Goal: Task Accomplishment & Management: Manage account settings

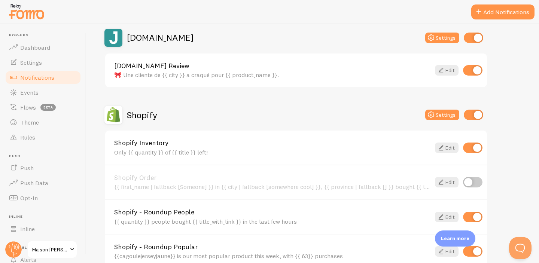
scroll to position [264, 0]
click at [472, 149] on input "checkbox" at bounding box center [472, 147] width 19 height 10
checkbox input "false"
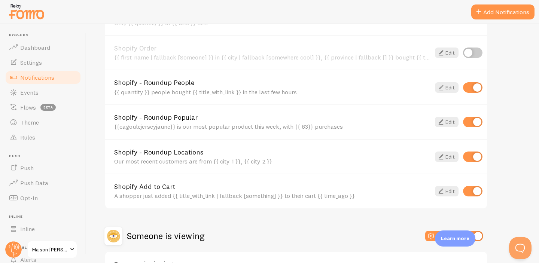
scroll to position [397, 0]
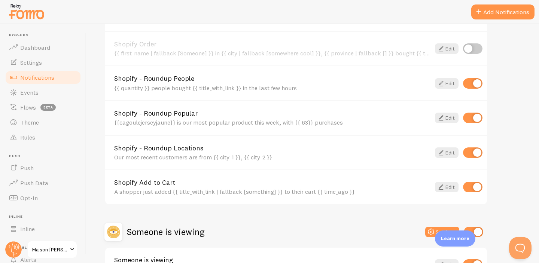
click at [472, 155] on input "checkbox" at bounding box center [472, 153] width 19 height 10
checkbox input "false"
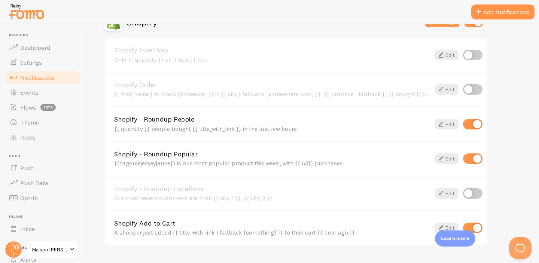
scroll to position [352, 0]
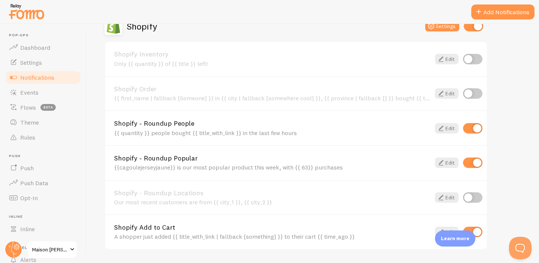
click at [475, 96] on input "checkbox" at bounding box center [472, 93] width 19 height 10
checkbox input "true"
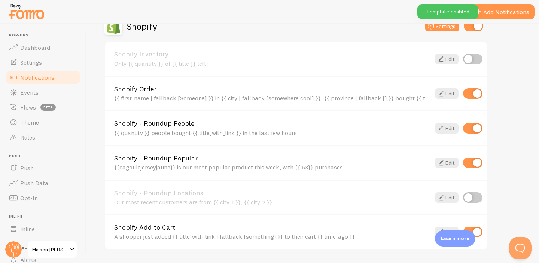
click at [479, 60] on input "checkbox" at bounding box center [472, 59] width 19 height 10
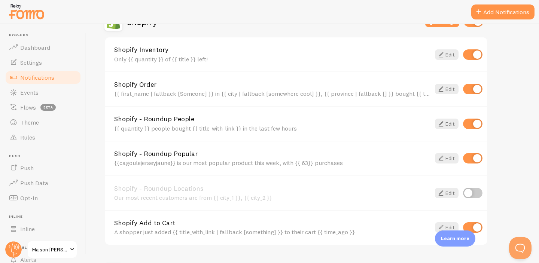
scroll to position [356, 0]
click at [474, 54] on input "checkbox" at bounding box center [472, 55] width 19 height 10
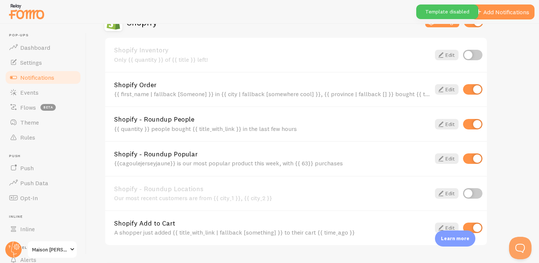
click at [474, 54] on input "checkbox" at bounding box center [472, 55] width 19 height 10
checkbox input "true"
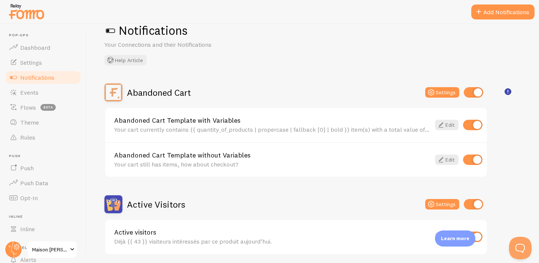
scroll to position [3, 0]
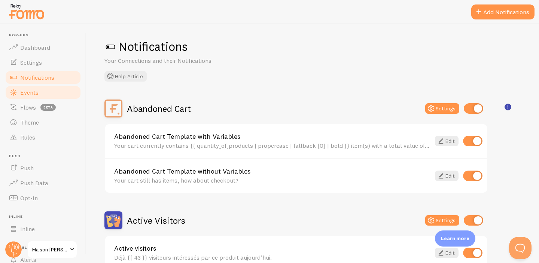
click at [47, 92] on link "Events" at bounding box center [42, 92] width 77 height 15
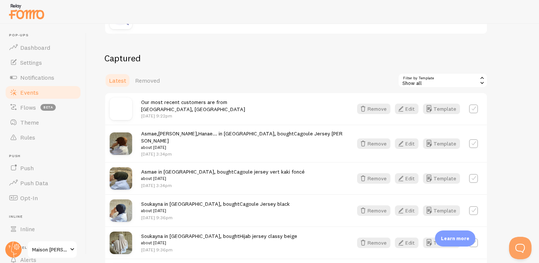
scroll to position [166, 0]
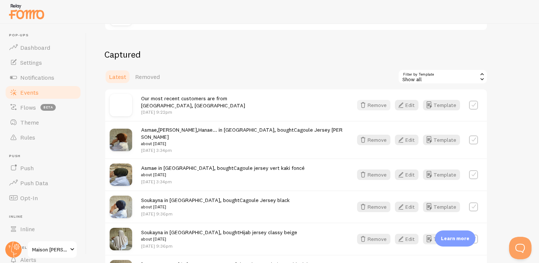
click at [373, 105] on button "Remove" at bounding box center [373, 105] width 33 height 10
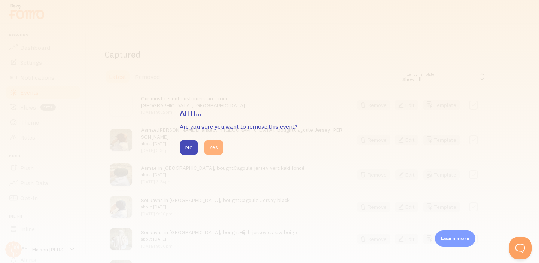
click at [215, 150] on button "Yes" at bounding box center [213, 147] width 19 height 15
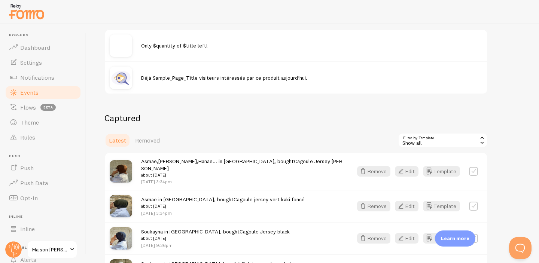
scroll to position [100, 0]
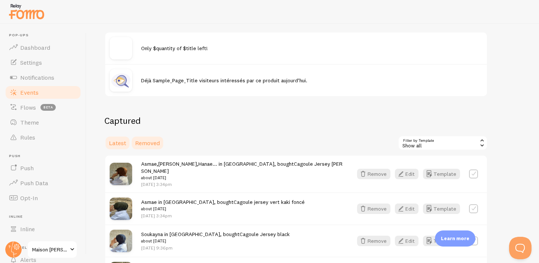
click at [139, 146] on span "Removed" at bounding box center [147, 142] width 25 height 7
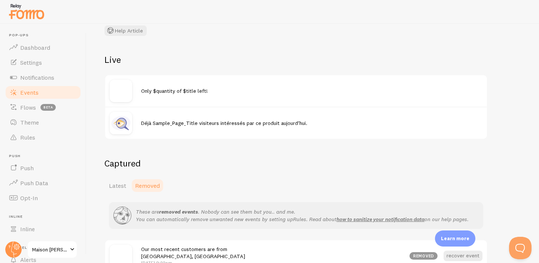
scroll to position [102, 0]
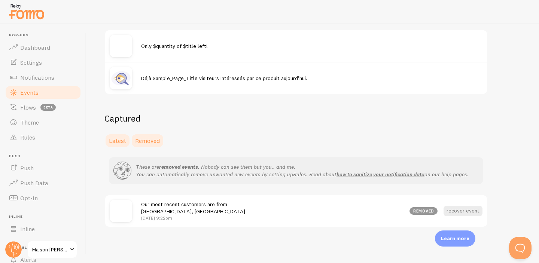
click at [115, 140] on span "Latest" at bounding box center [117, 140] width 17 height 7
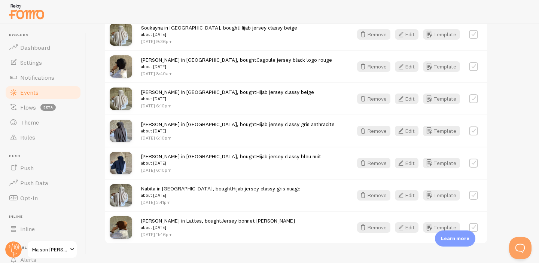
scroll to position [350, 0]
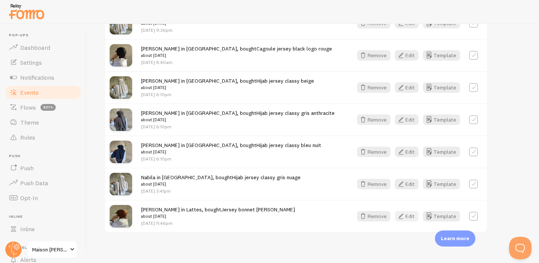
click at [401, 212] on icon "button" at bounding box center [401, 216] width 9 height 9
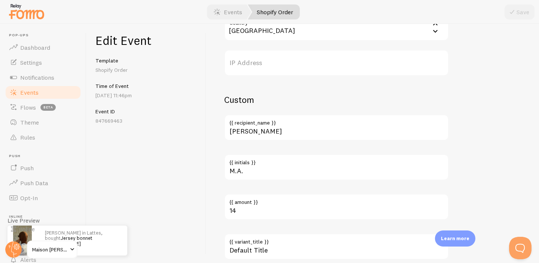
scroll to position [435, 0]
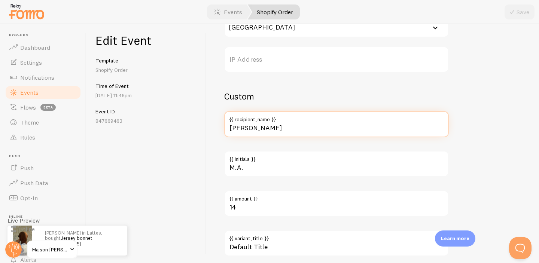
click at [262, 127] on input "[PERSON_NAME]" at bounding box center [336, 124] width 225 height 26
type input "M"
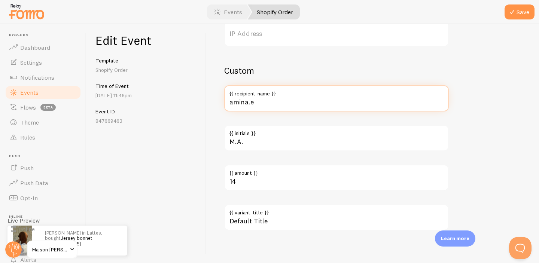
scroll to position [464, 0]
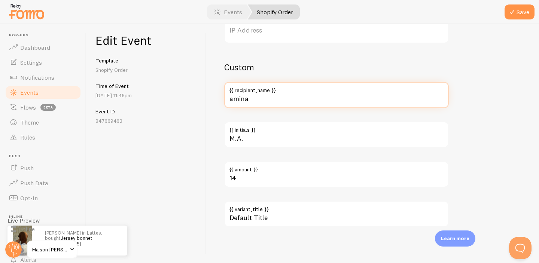
type input "amina"
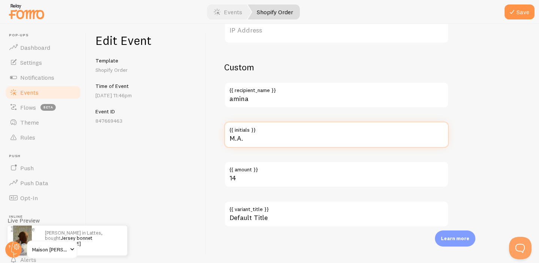
click at [249, 143] on input "M.A." at bounding box center [336, 135] width 225 height 26
type input "M"
type input "A.E"
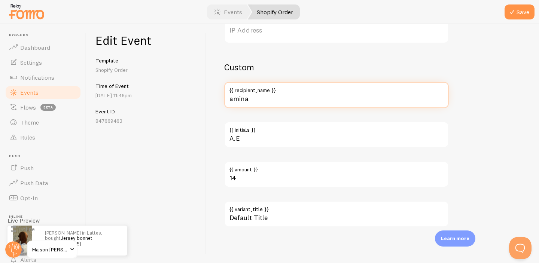
click at [249, 96] on input "amina" at bounding box center [336, 95] width 225 height 26
type input "amina.e"
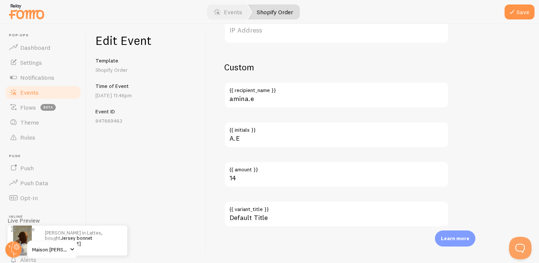
click at [457, 236] on p "Learn more" at bounding box center [455, 238] width 28 height 7
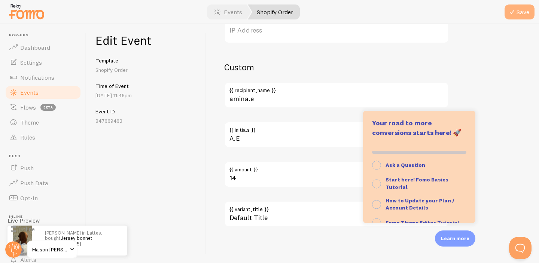
click at [513, 9] on icon "submit" at bounding box center [512, 11] width 9 height 9
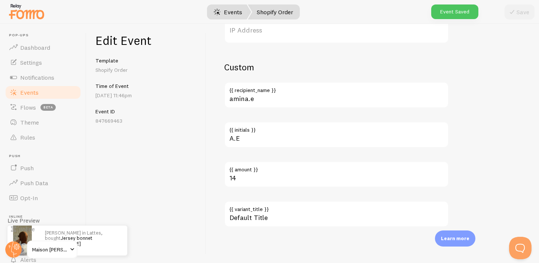
click at [221, 9] on span at bounding box center [217, 11] width 9 height 9
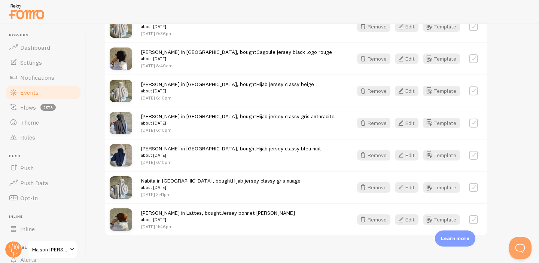
scroll to position [350, 0]
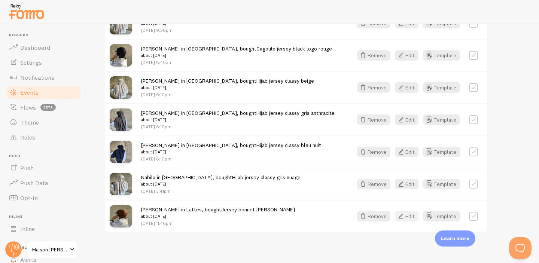
click at [405, 212] on icon "button" at bounding box center [401, 216] width 9 height 9
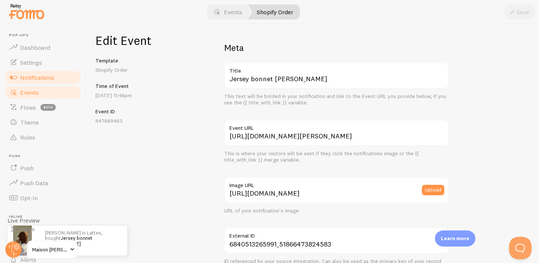
click at [33, 76] on span "Notifications" at bounding box center [37, 77] width 34 height 7
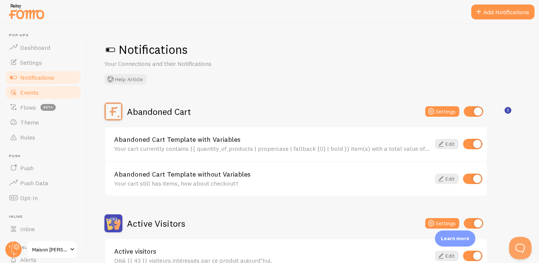
click at [32, 97] on link "Events" at bounding box center [42, 92] width 77 height 15
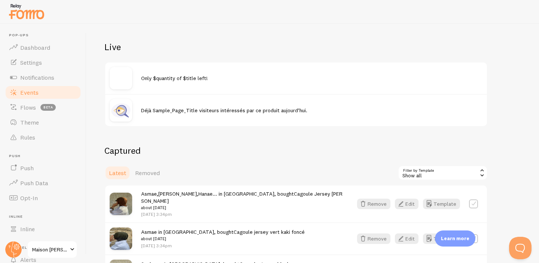
scroll to position [63, 0]
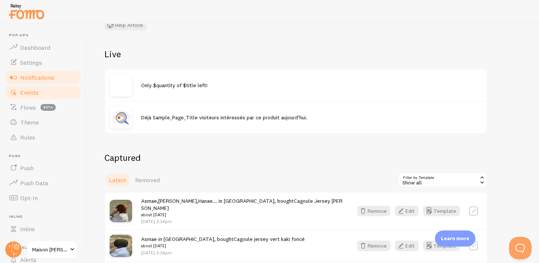
click at [31, 79] on span "Notifications" at bounding box center [37, 77] width 34 height 7
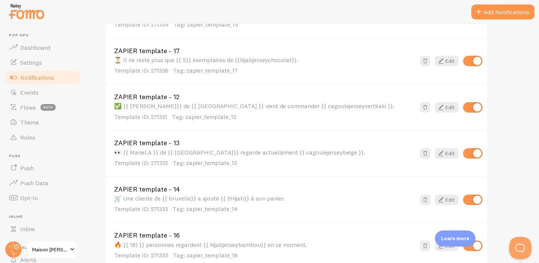
scroll to position [726, 0]
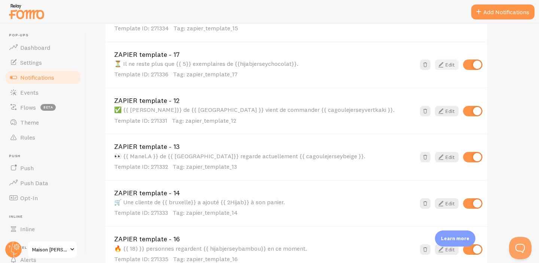
click at [450, 63] on link "Edit" at bounding box center [447, 65] width 24 height 10
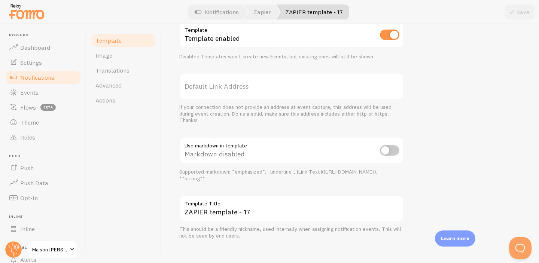
scroll to position [296, 0]
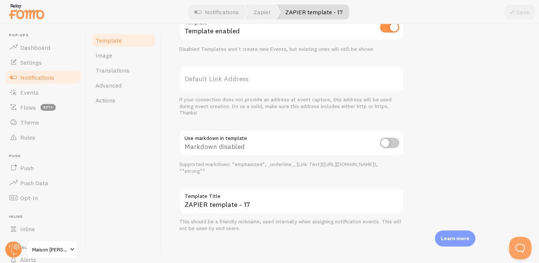
click at [388, 147] on input "checkbox" at bounding box center [389, 143] width 19 height 10
checkbox input "true"
click at [508, 12] on icon at bounding box center [512, 11] width 9 height 9
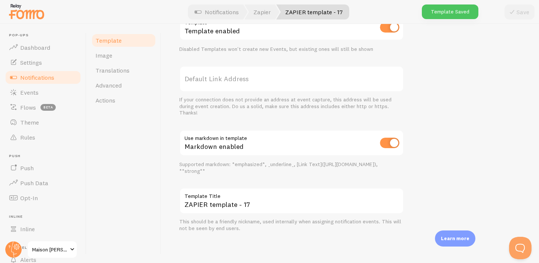
click at [46, 77] on span "Notifications" at bounding box center [37, 77] width 34 height 7
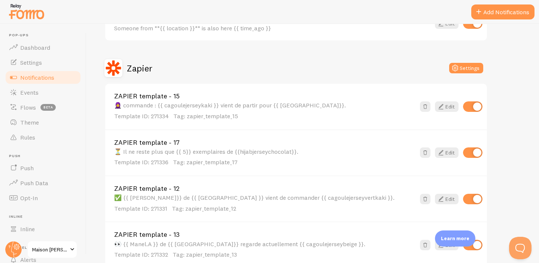
scroll to position [657, 0]
